Goal: Check status: Check status

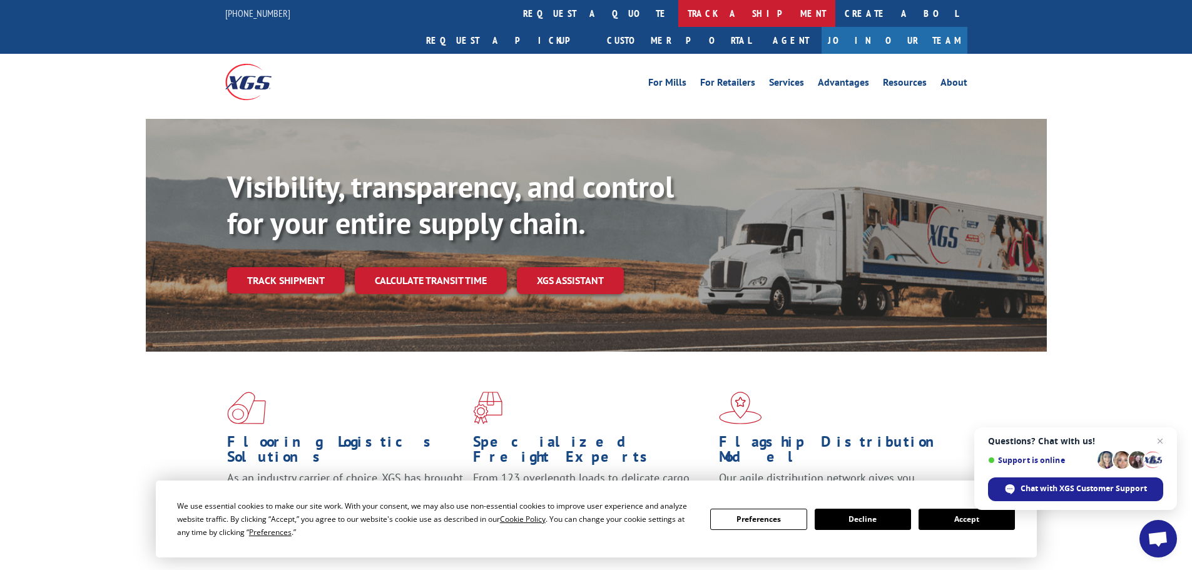
click at [678, 11] on link "track a shipment" at bounding box center [756, 13] width 157 height 27
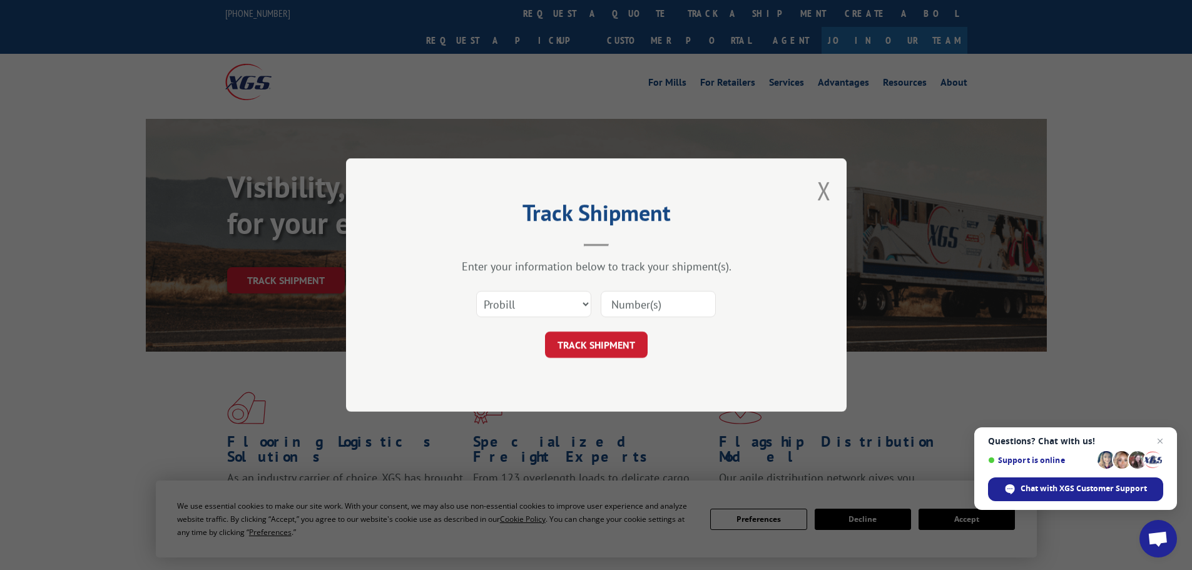
click at [653, 309] on input at bounding box center [658, 304] width 115 height 26
paste input "14156747"
type input "14156747"
click at [608, 344] on button "TRACK SHIPMENT" at bounding box center [596, 345] width 103 height 26
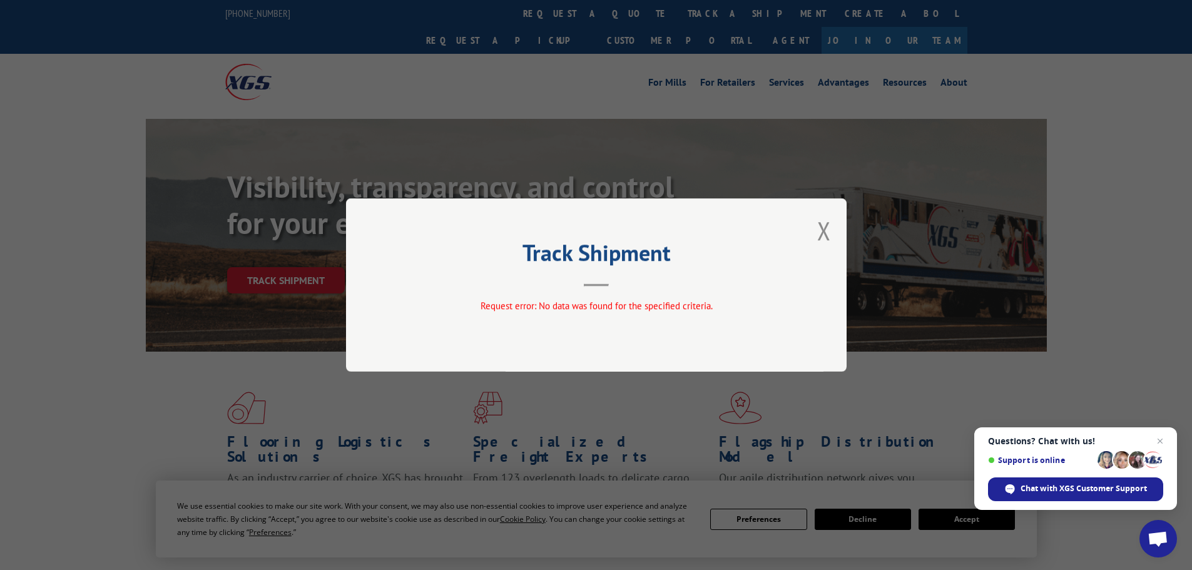
click at [799, 103] on div "Track Shipment Request error: No data was found for the specified criteria." at bounding box center [596, 285] width 1192 height 570
click at [617, 85] on div "Track Shipment Request error: No data was found for the specified criteria." at bounding box center [596, 285] width 1192 height 570
click at [823, 238] on button "Close modal" at bounding box center [824, 230] width 14 height 33
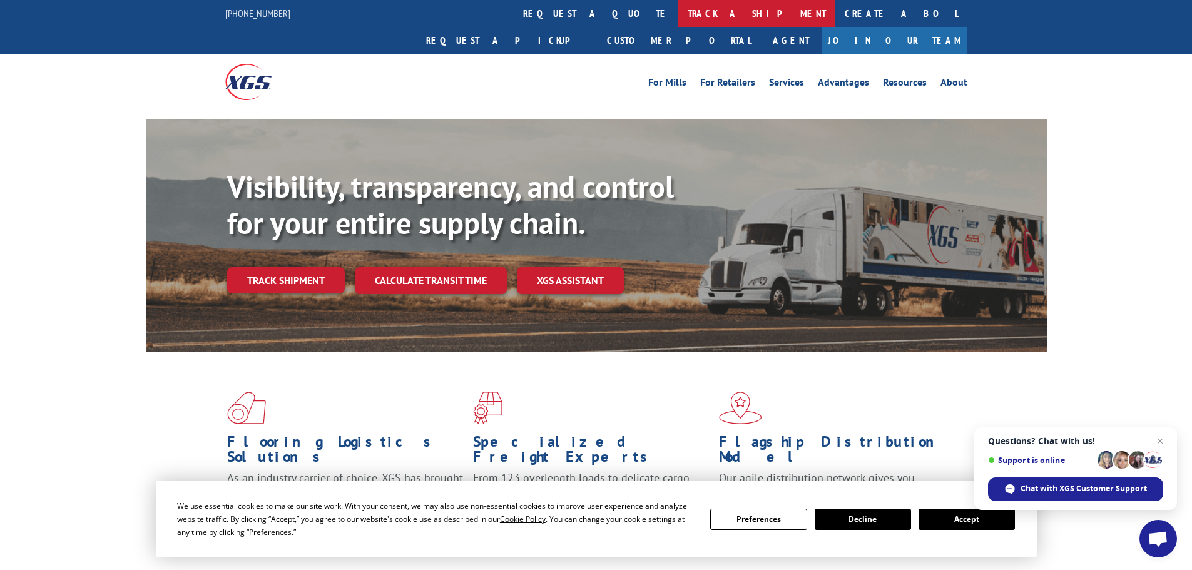
click at [678, 1] on link "track a shipment" at bounding box center [756, 13] width 157 height 27
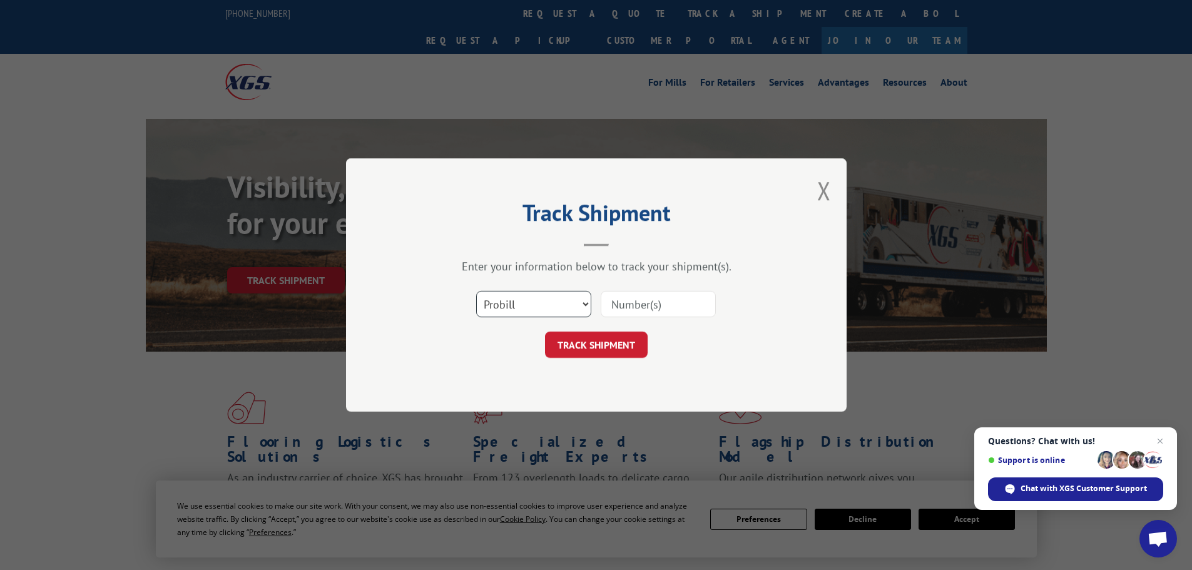
click at [558, 303] on select "Select category... Probill BOL PO" at bounding box center [533, 304] width 115 height 26
select select "bol"
click at [476, 291] on select "Select category... Probill BOL PO" at bounding box center [533, 304] width 115 height 26
click at [639, 302] on input at bounding box center [658, 304] width 115 height 26
paste input "14156747"
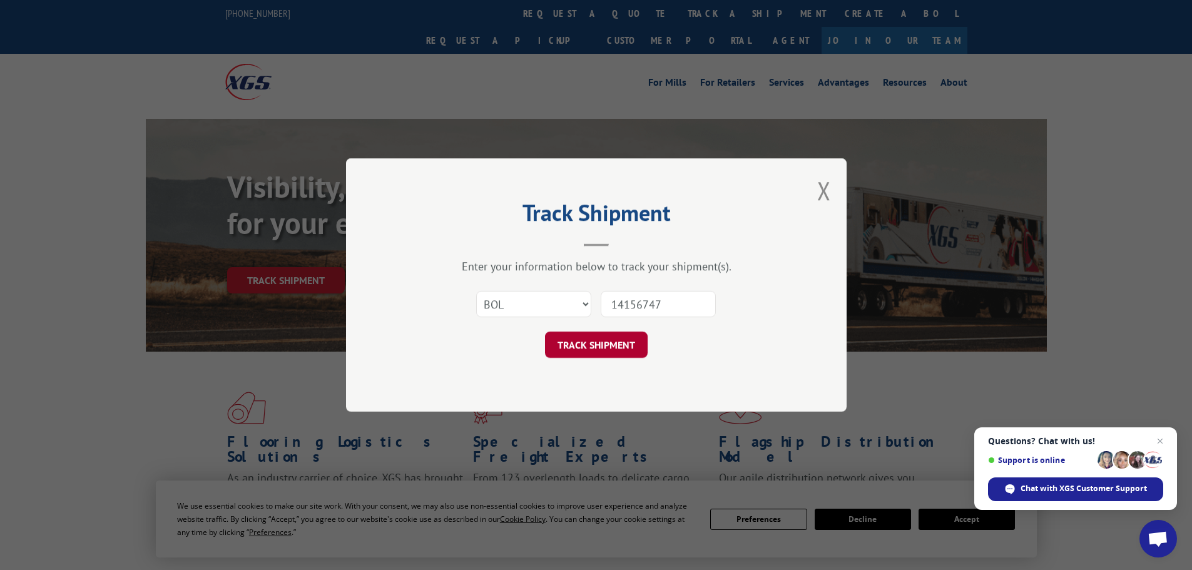
type input "14156747"
click at [612, 349] on button "TRACK SHIPMENT" at bounding box center [596, 345] width 103 height 26
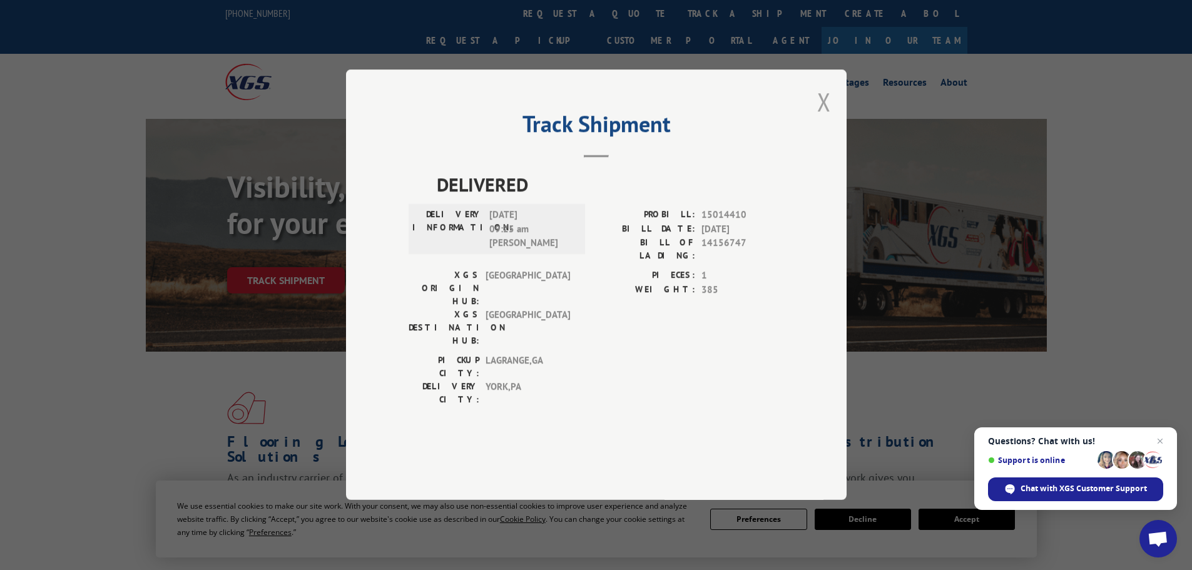
click at [826, 118] on button "Close modal" at bounding box center [824, 101] width 14 height 33
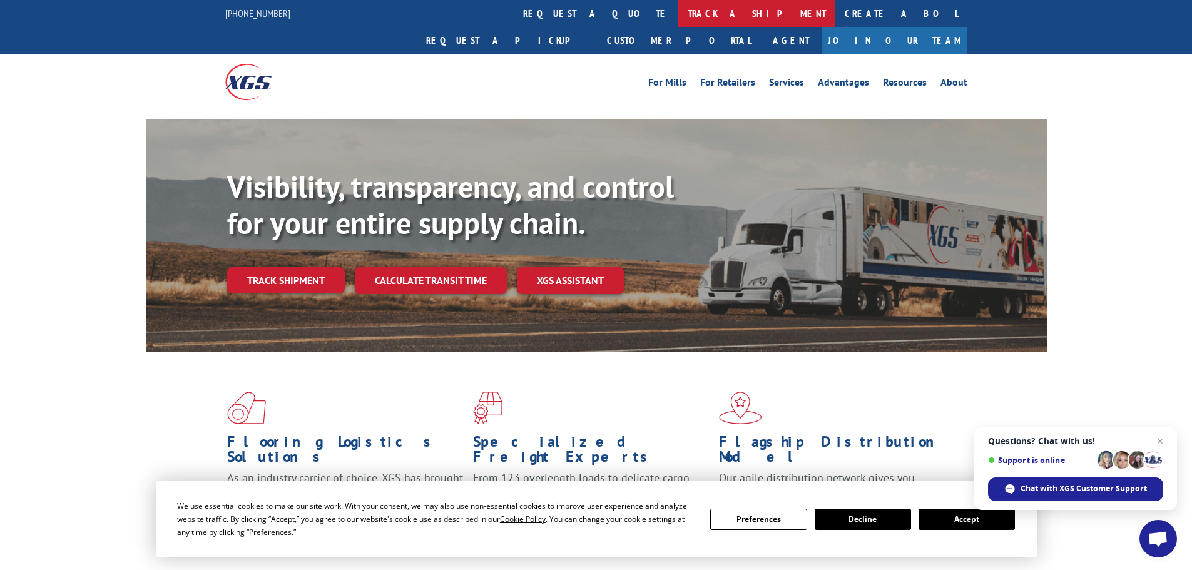
click at [678, 16] on link "track a shipment" at bounding box center [756, 13] width 157 height 27
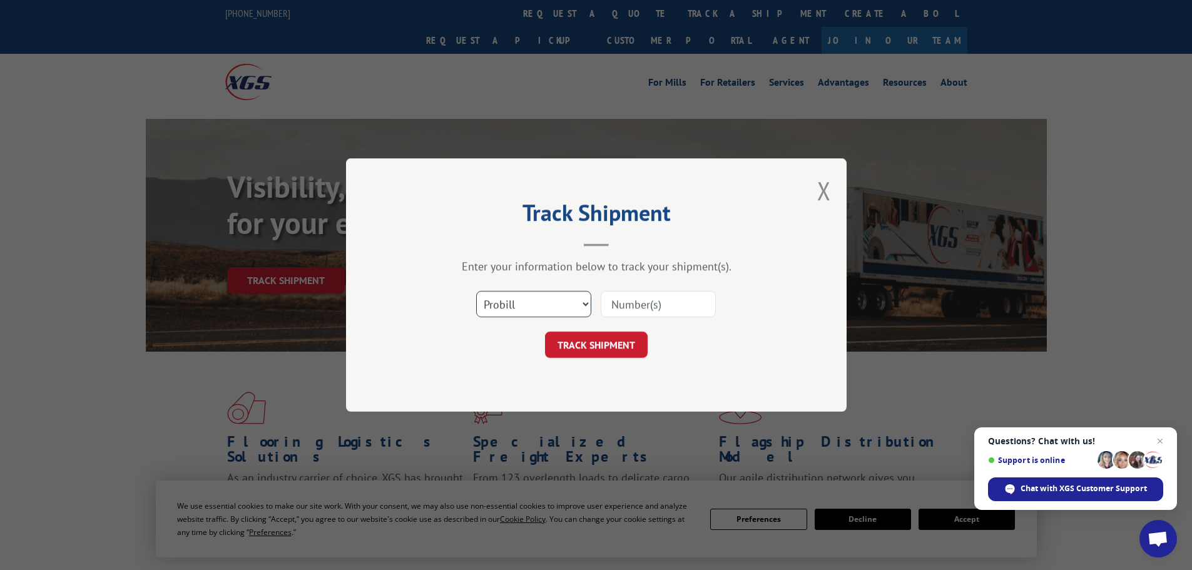
click at [546, 298] on select "Select category... Probill BOL PO" at bounding box center [533, 304] width 115 height 26
select select "bol"
click at [476, 291] on select "Select category... Probill BOL PO" at bounding box center [533, 304] width 115 height 26
click at [642, 300] on input at bounding box center [658, 304] width 115 height 26
paste input "5230077"
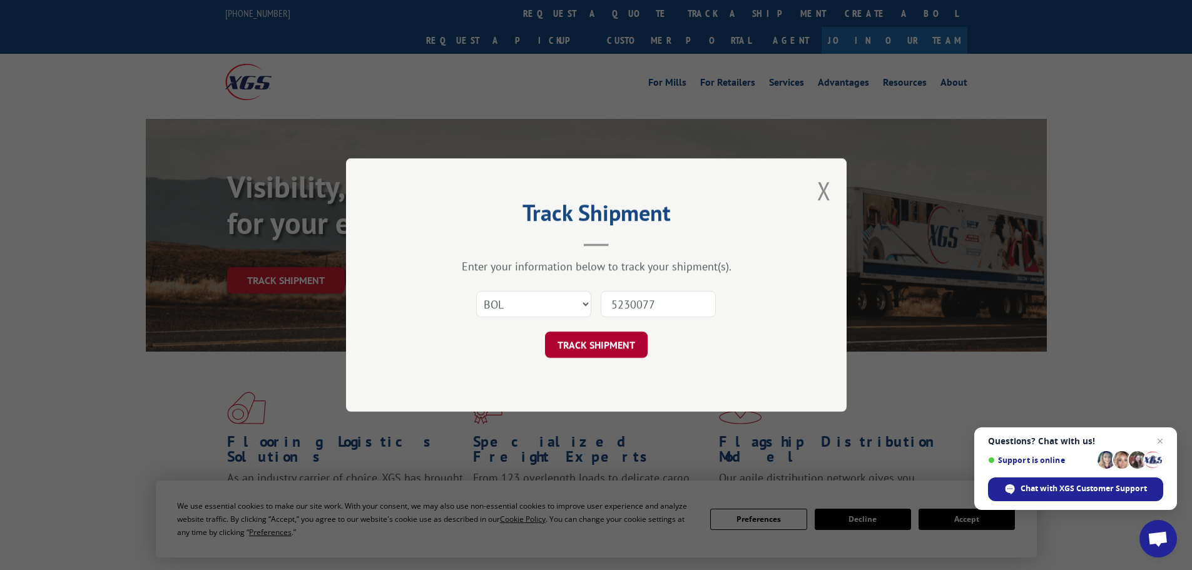
type input "5230077"
click at [613, 338] on button "TRACK SHIPMENT" at bounding box center [596, 345] width 103 height 26
